Goal: Transaction & Acquisition: Purchase product/service

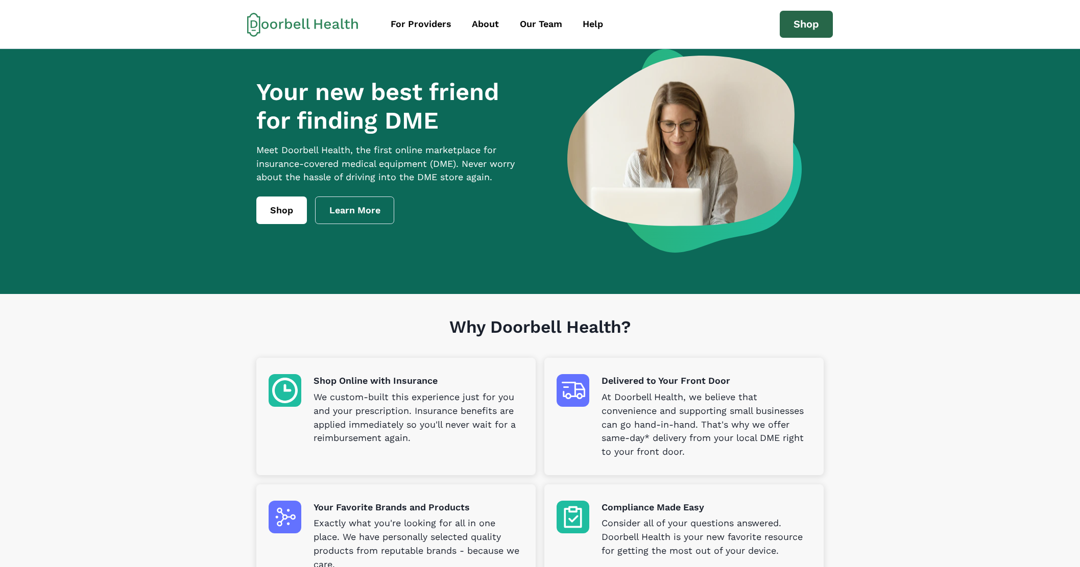
click at [815, 14] on link "Shop" at bounding box center [805, 25] width 53 height 28
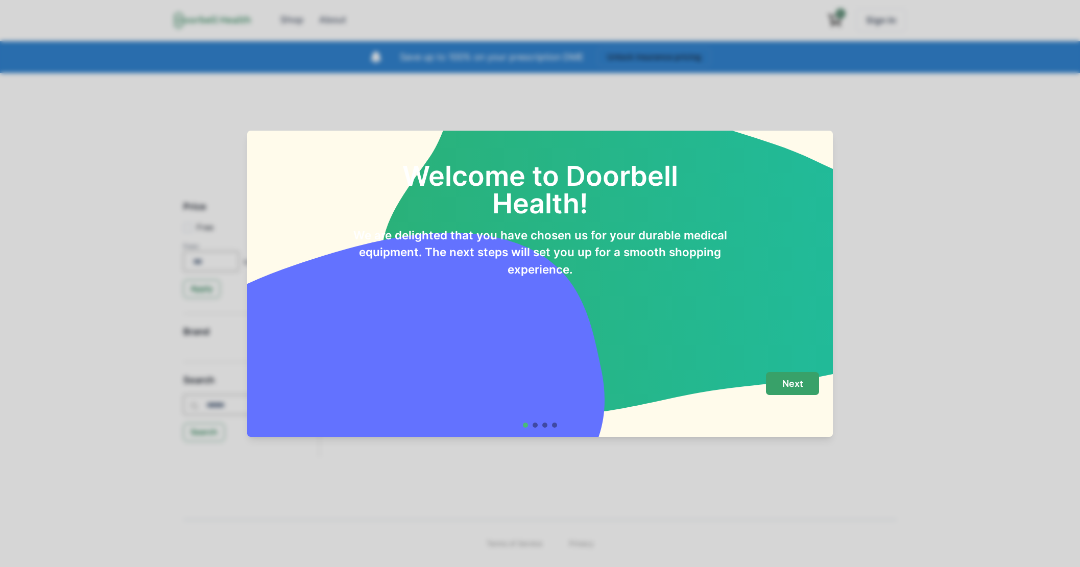
click at [804, 376] on button "Next" at bounding box center [792, 383] width 53 height 23
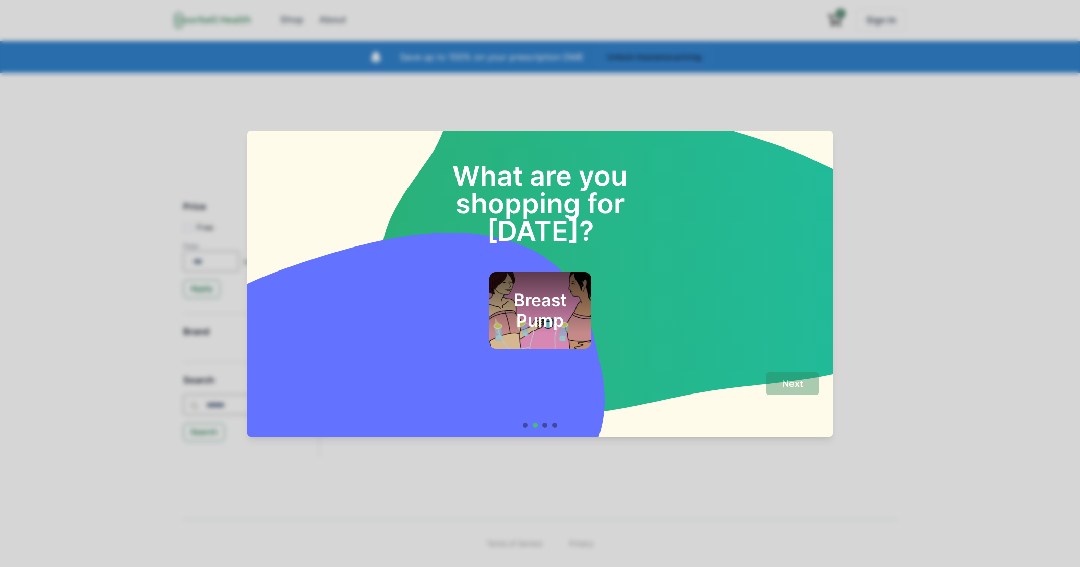
click at [582, 283] on div "Breast Pump" at bounding box center [540, 310] width 102 height 77
click at [782, 383] on p "Next" at bounding box center [792, 383] width 21 height 11
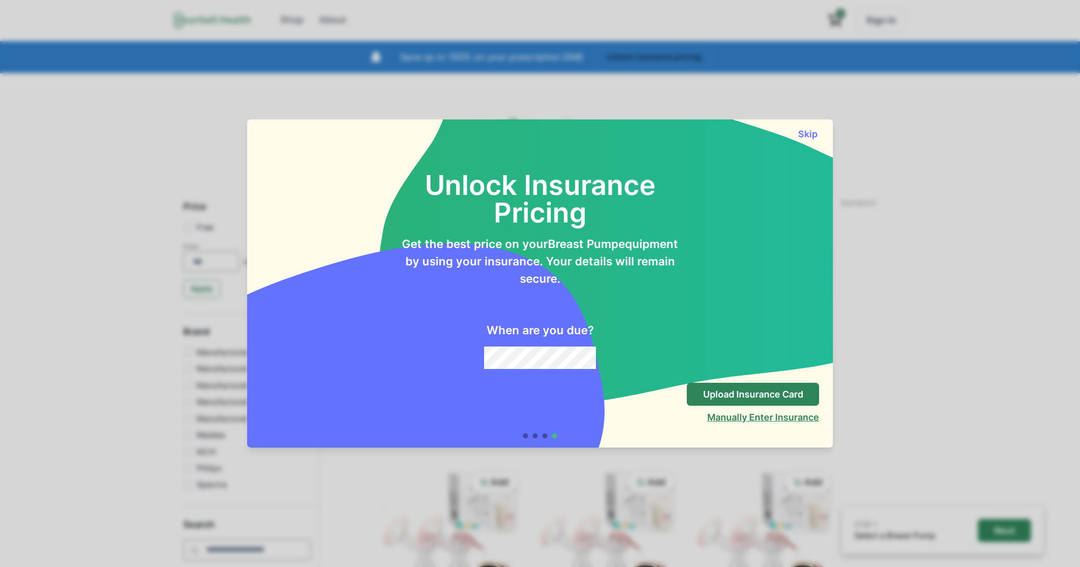
click at [757, 418] on button "Manually Enter Insurance" at bounding box center [763, 417] width 112 height 11
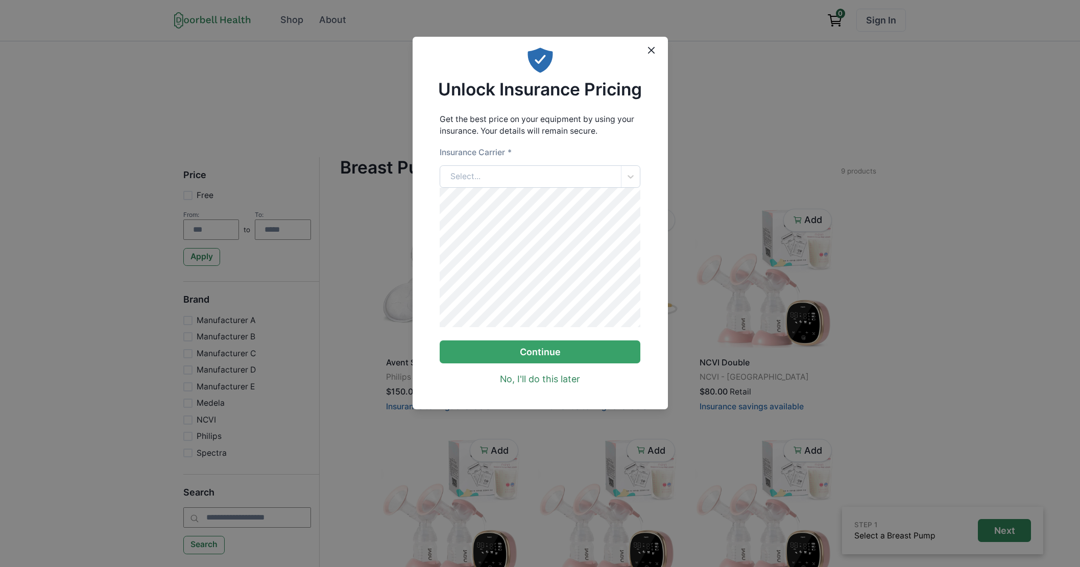
click at [521, 183] on div "Select..." at bounding box center [530, 177] width 181 height 22
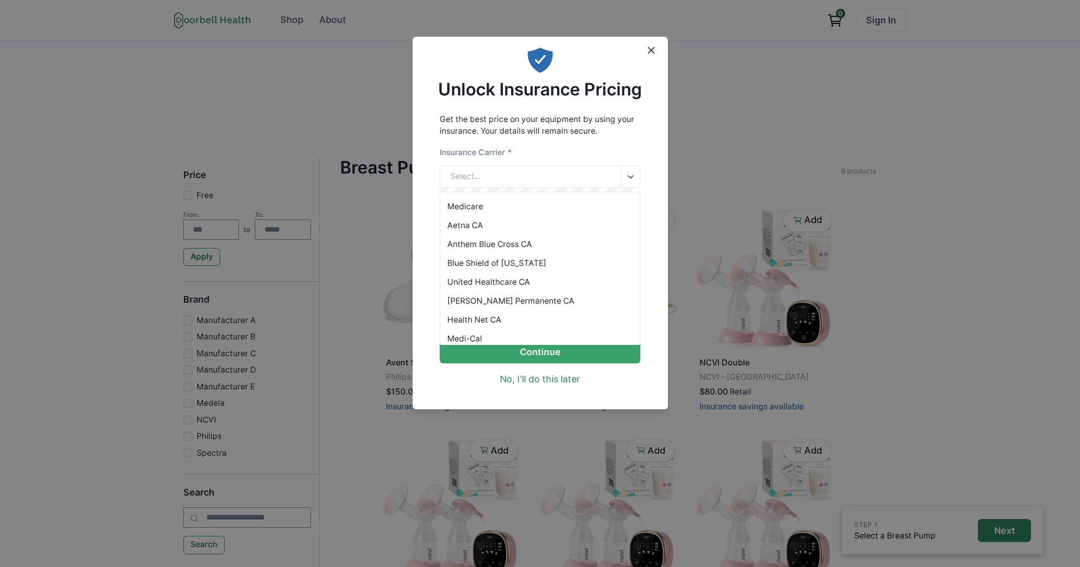
click at [525, 247] on div "Anthem Blue Cross CA" at bounding box center [540, 244] width 200 height 19
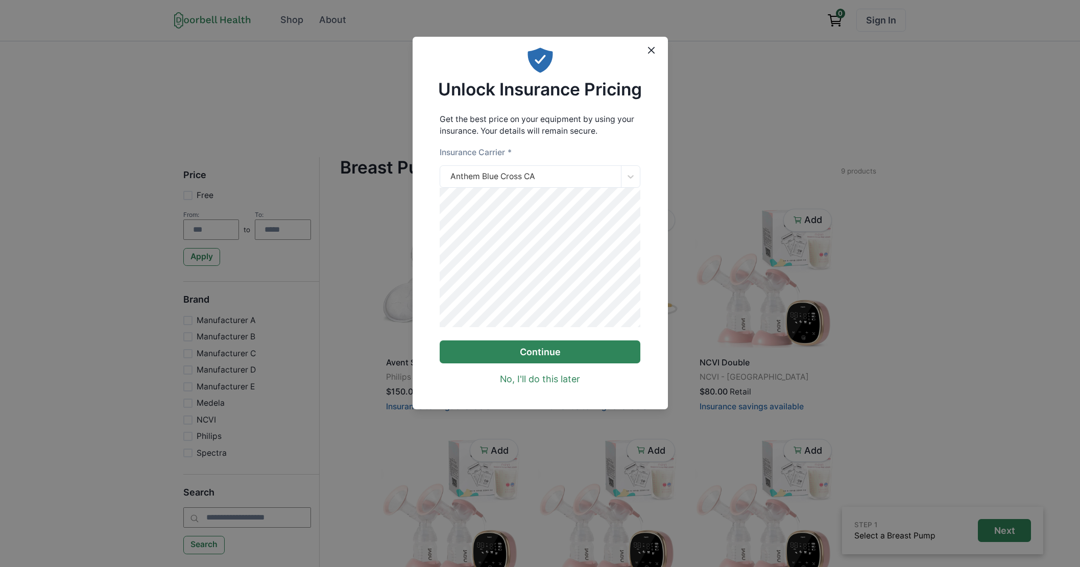
click at [509, 352] on button "Continue" at bounding box center [540, 351] width 201 height 23
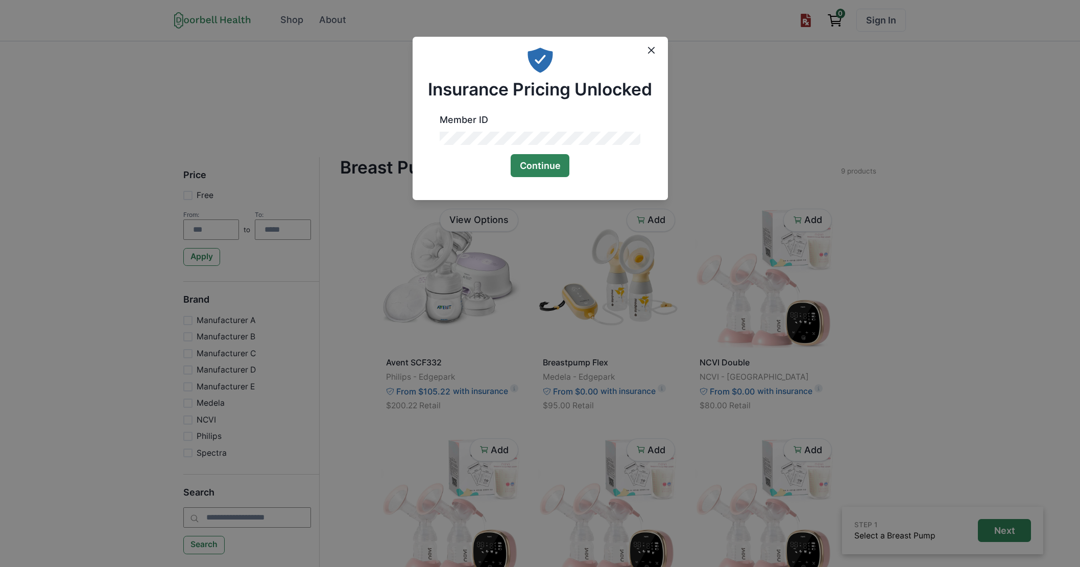
click at [541, 162] on button "Continue" at bounding box center [539, 165] width 59 height 23
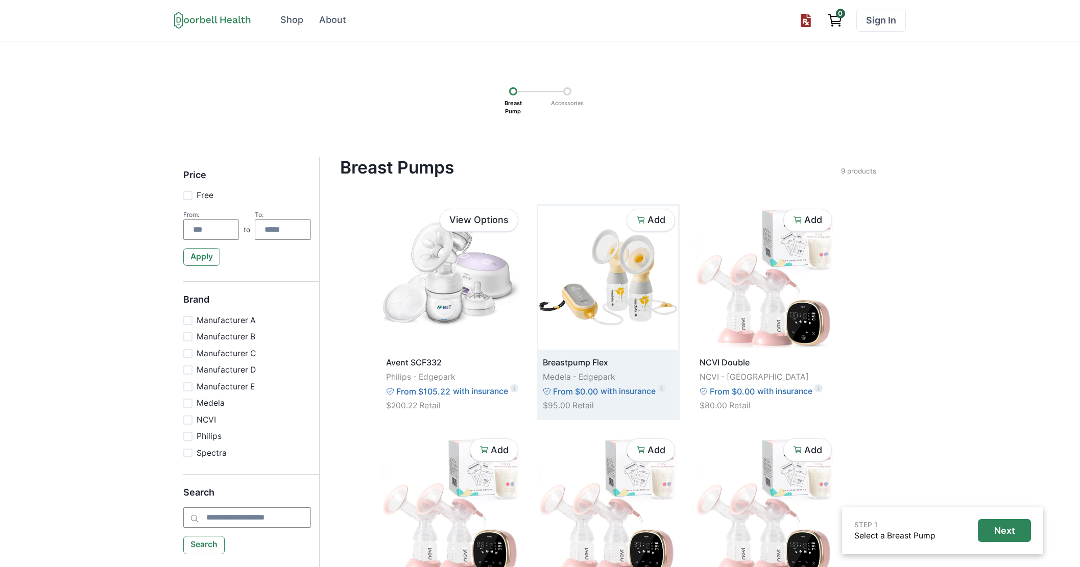
click at [629, 290] on img at bounding box center [608, 278] width 140 height 144
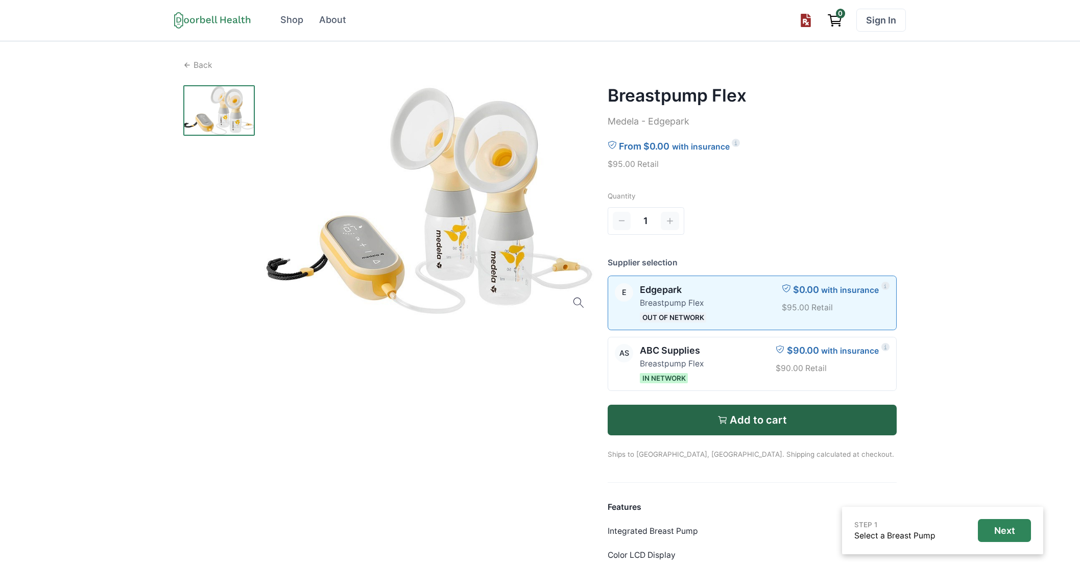
click at [498, 418] on div at bounding box center [388, 389] width 410 height 608
click at [489, 375] on div at bounding box center [388, 389] width 410 height 608
